Goal: Navigation & Orientation: Find specific page/section

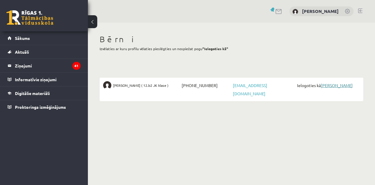
click at [334, 83] on link "[PERSON_NAME]" at bounding box center [336, 85] width 32 height 5
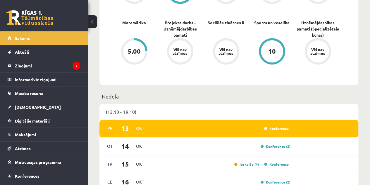
scroll to position [263, 0]
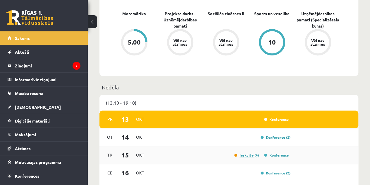
click at [250, 156] on link "Ieskaite (4)" at bounding box center [246, 154] width 25 height 5
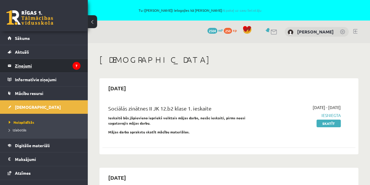
click at [26, 64] on legend "Ziņojumi 7" at bounding box center [48, 65] width 66 height 13
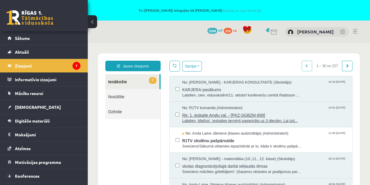
click at [197, 113] on span "Re: 1. ieskaite Angļu val. - [PKZ-SGBZM-699]" at bounding box center [264, 114] width 164 height 7
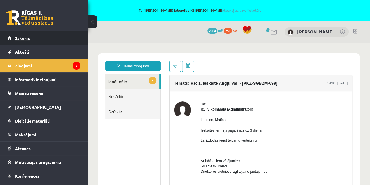
click at [18, 37] on span "Sākums" at bounding box center [22, 37] width 15 height 5
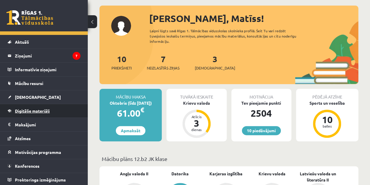
scroll to position [59, 0]
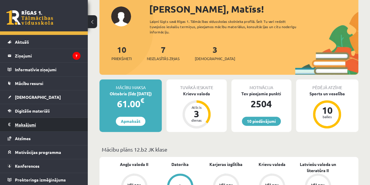
click at [32, 121] on legend "Maksājumi 0" at bounding box center [48, 124] width 66 height 13
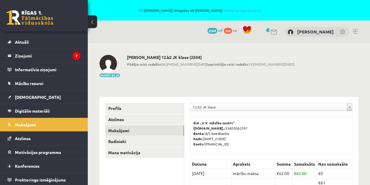
click at [355, 30] on link at bounding box center [355, 31] width 4 height 5
